Goal: Transaction & Acquisition: Purchase product/service

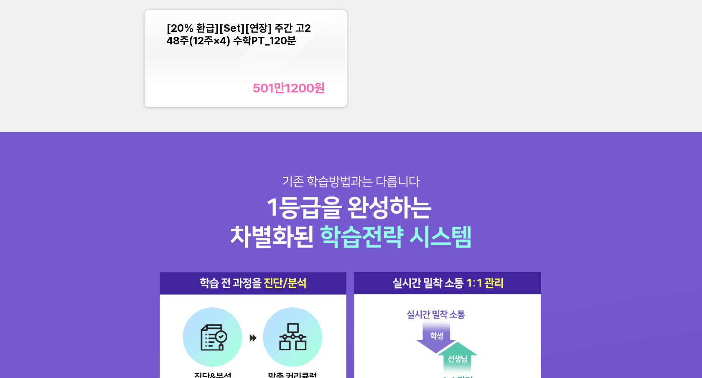
scroll to position [930, 0]
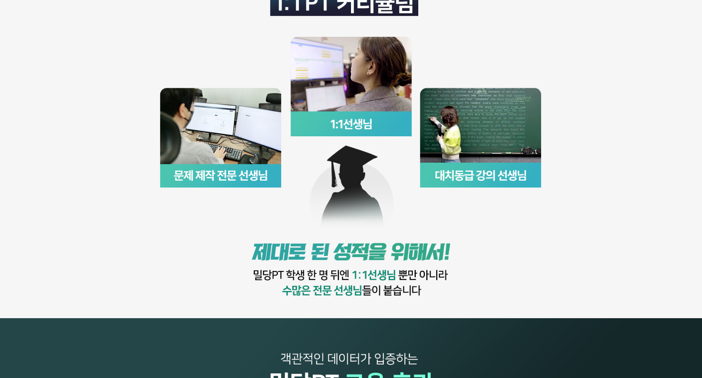
scroll to position [254, 0]
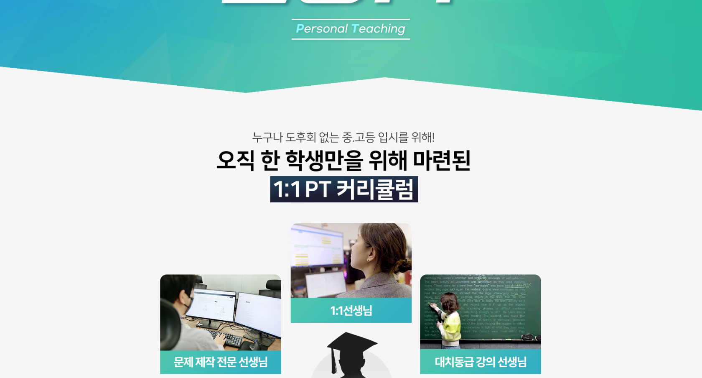
scroll to position [224, 0]
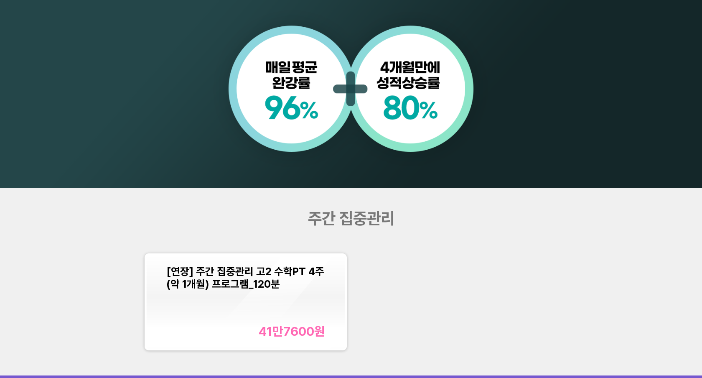
scroll to position [748, 0]
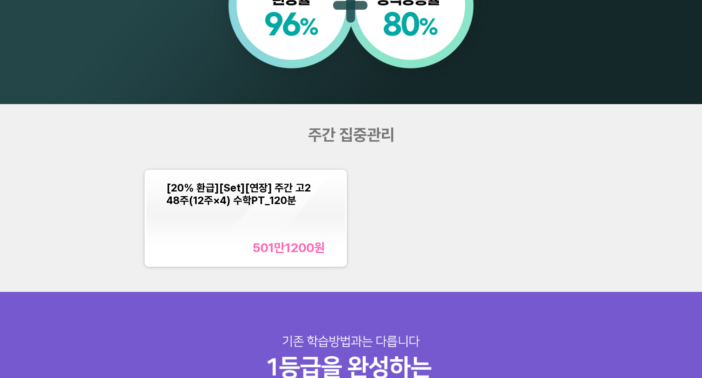
scroll to position [827, 0]
